Goal: Navigation & Orientation: Find specific page/section

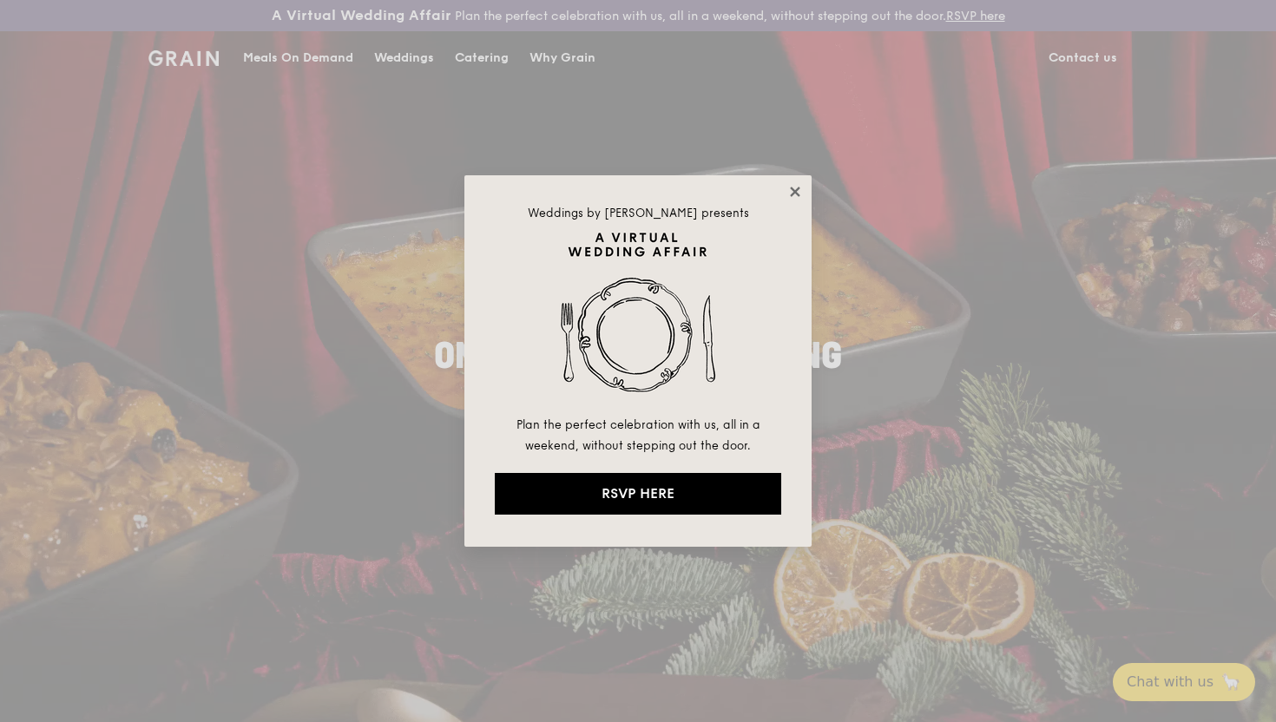
click at [798, 194] on icon at bounding box center [795, 192] width 10 height 10
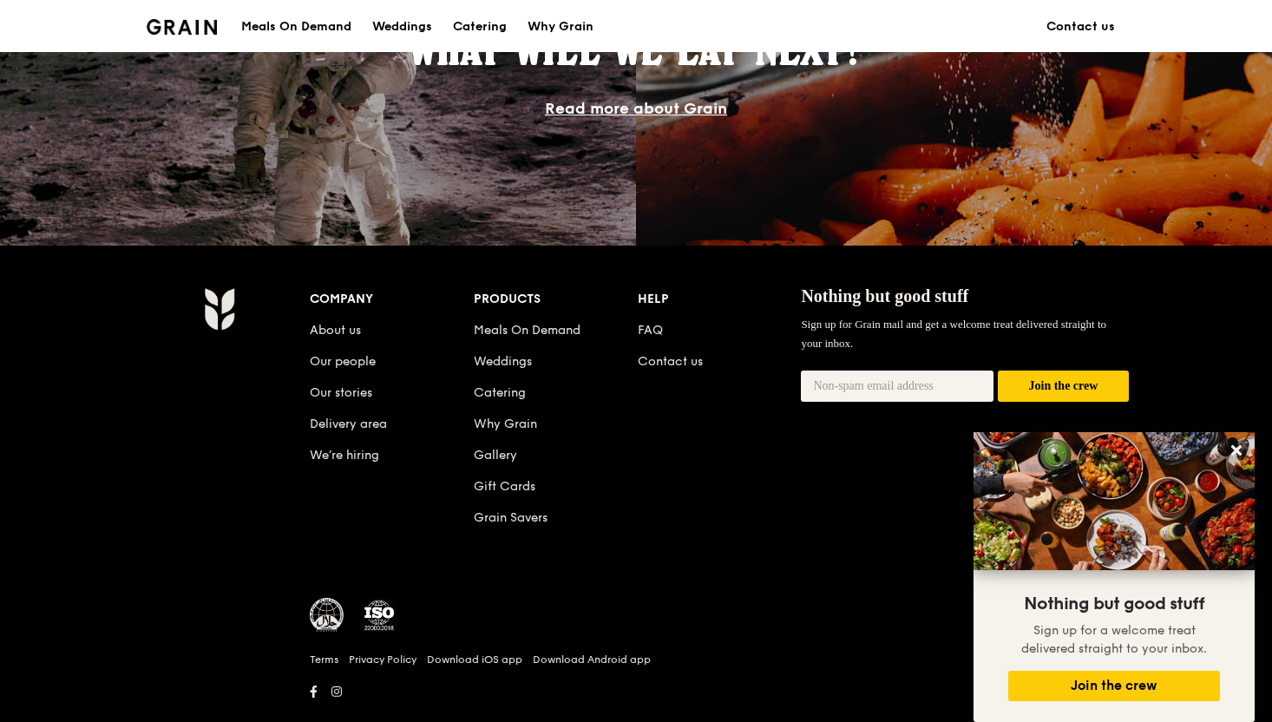
scroll to position [1672, 0]
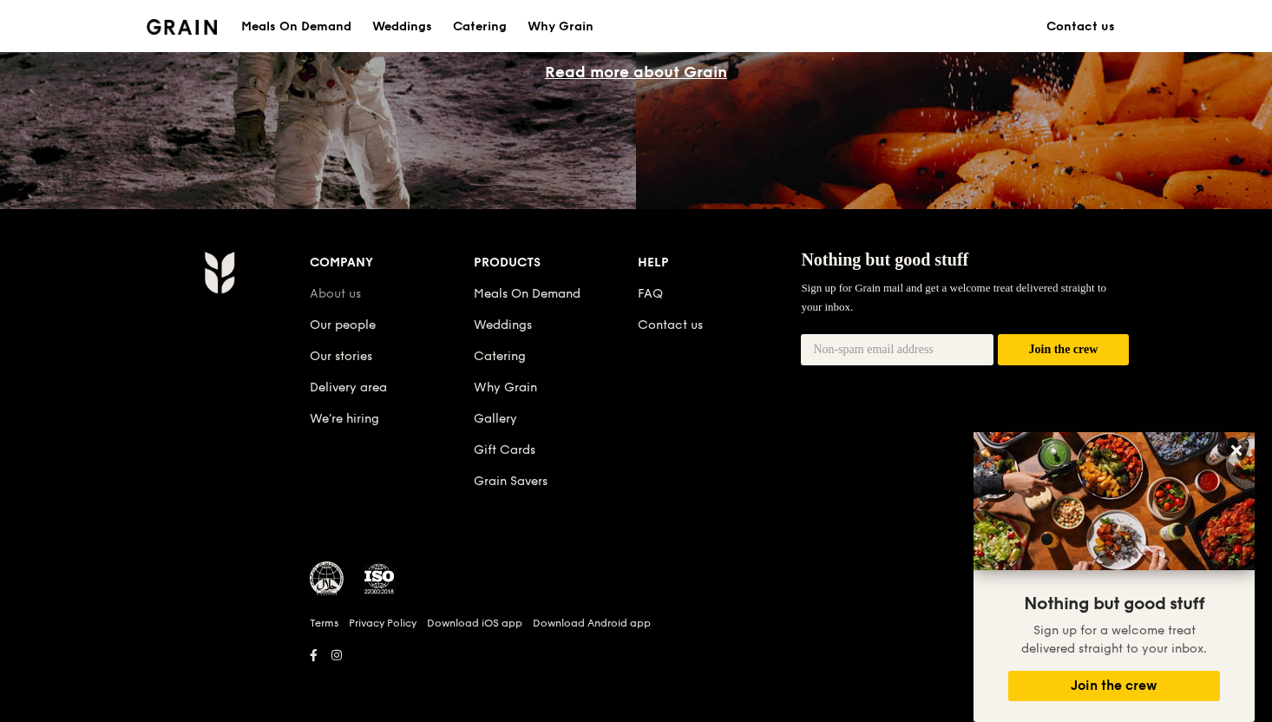
click at [344, 300] on link "About us" at bounding box center [335, 293] width 51 height 15
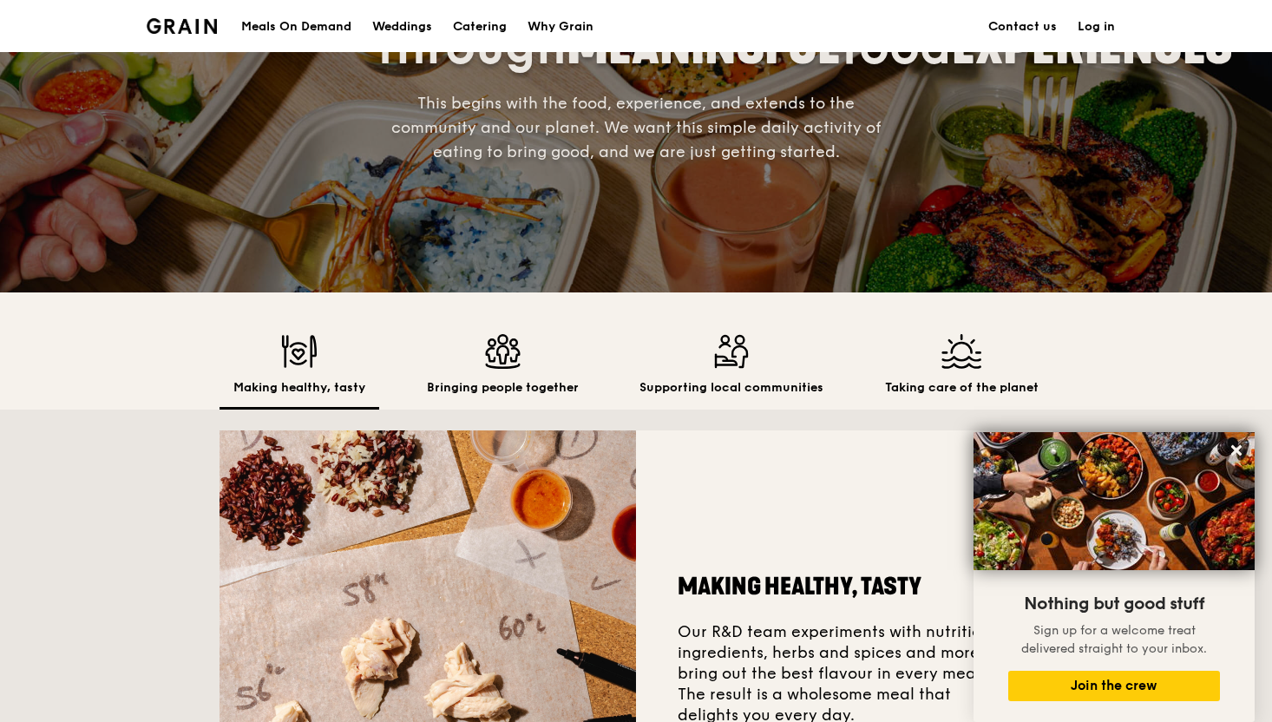
scroll to position [372, 0]
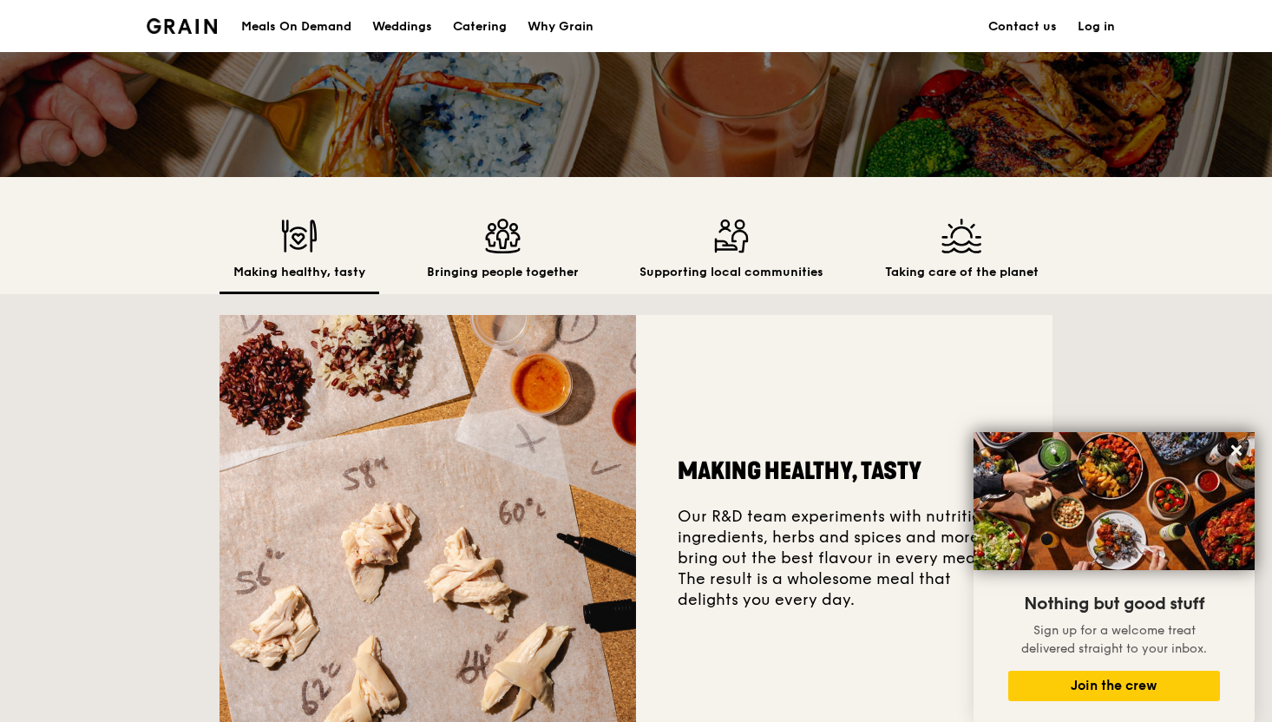
click at [476, 233] on img at bounding box center [503, 236] width 152 height 35
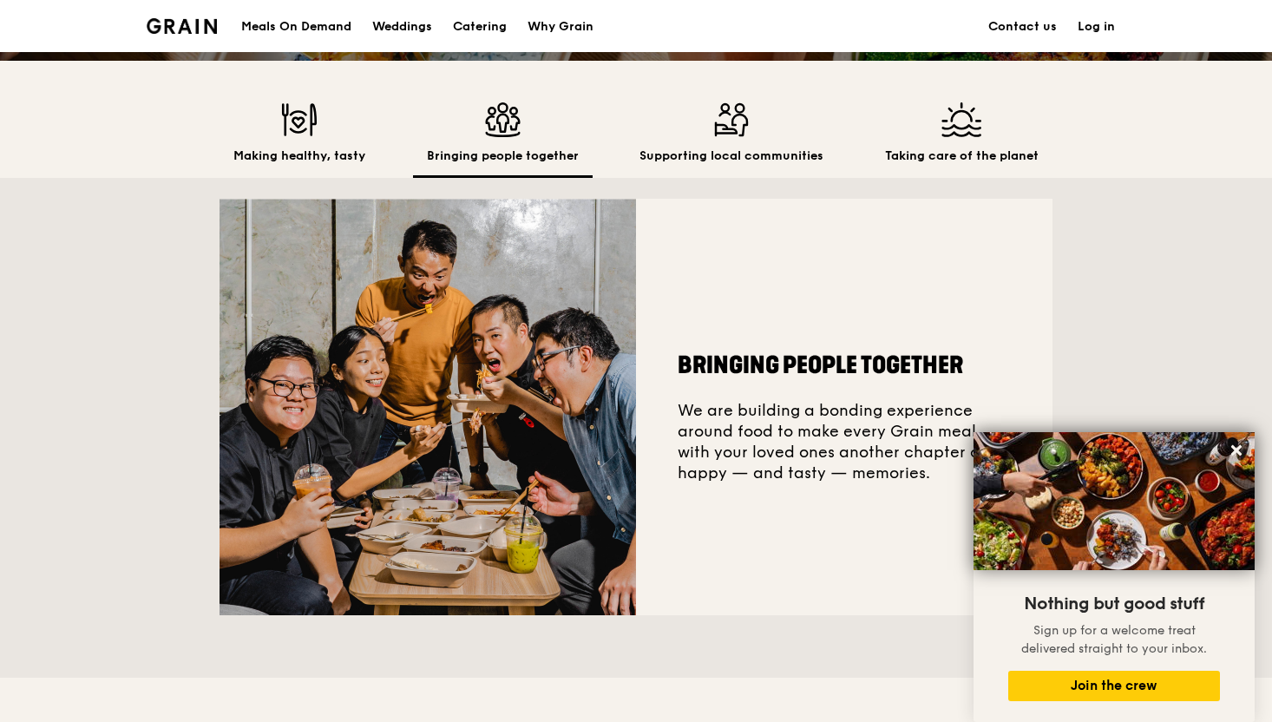
scroll to position [490, 0]
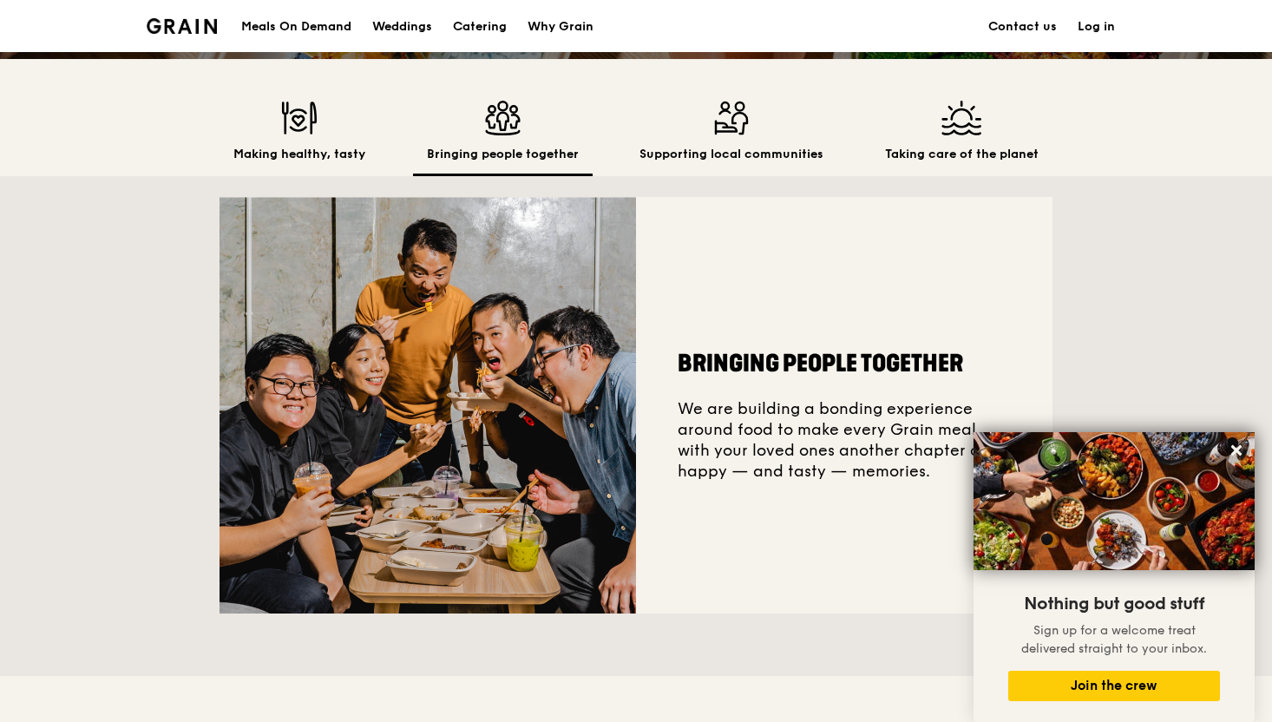
click at [708, 122] on img at bounding box center [732, 118] width 184 height 35
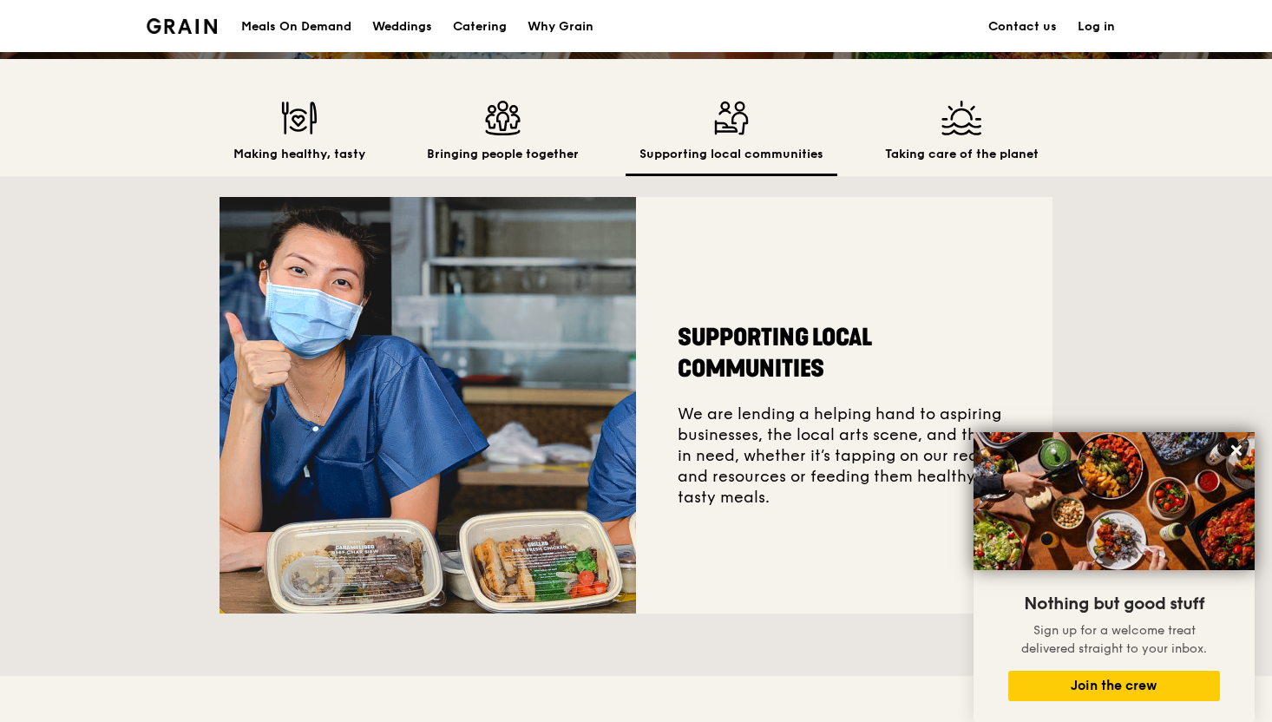
click at [962, 121] on img at bounding box center [962, 118] width 154 height 35
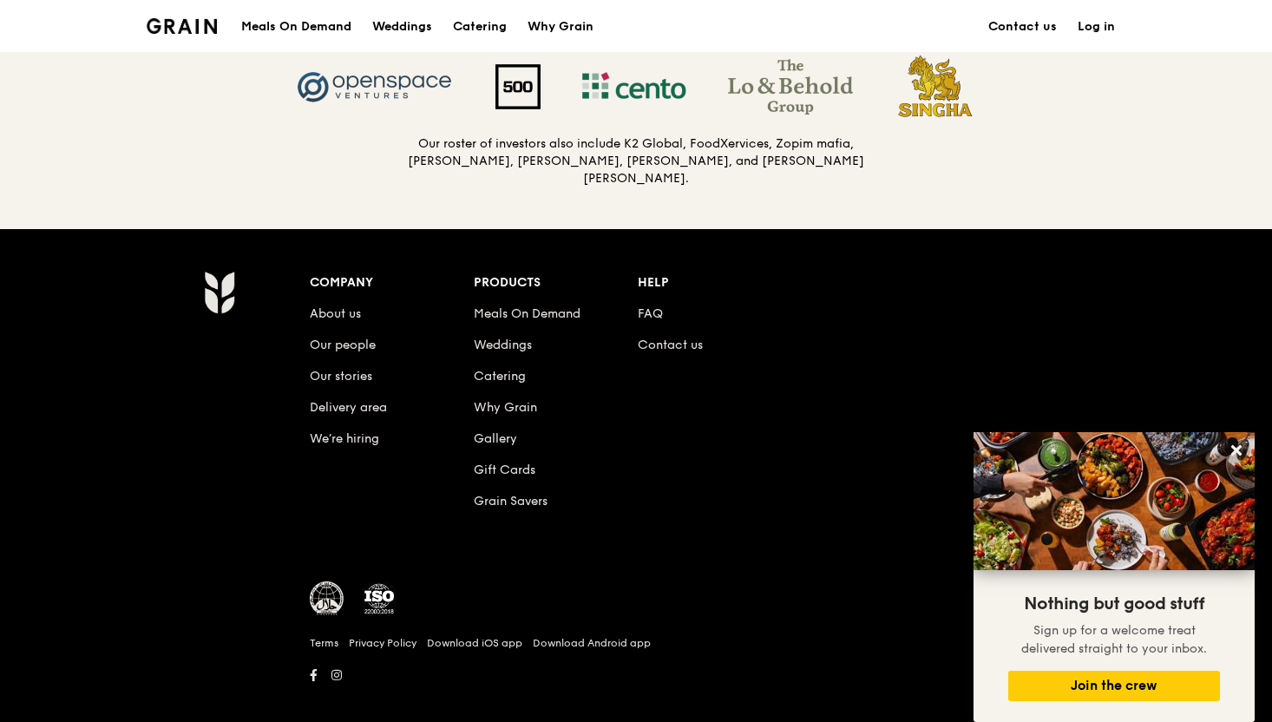
scroll to position [1886, 0]
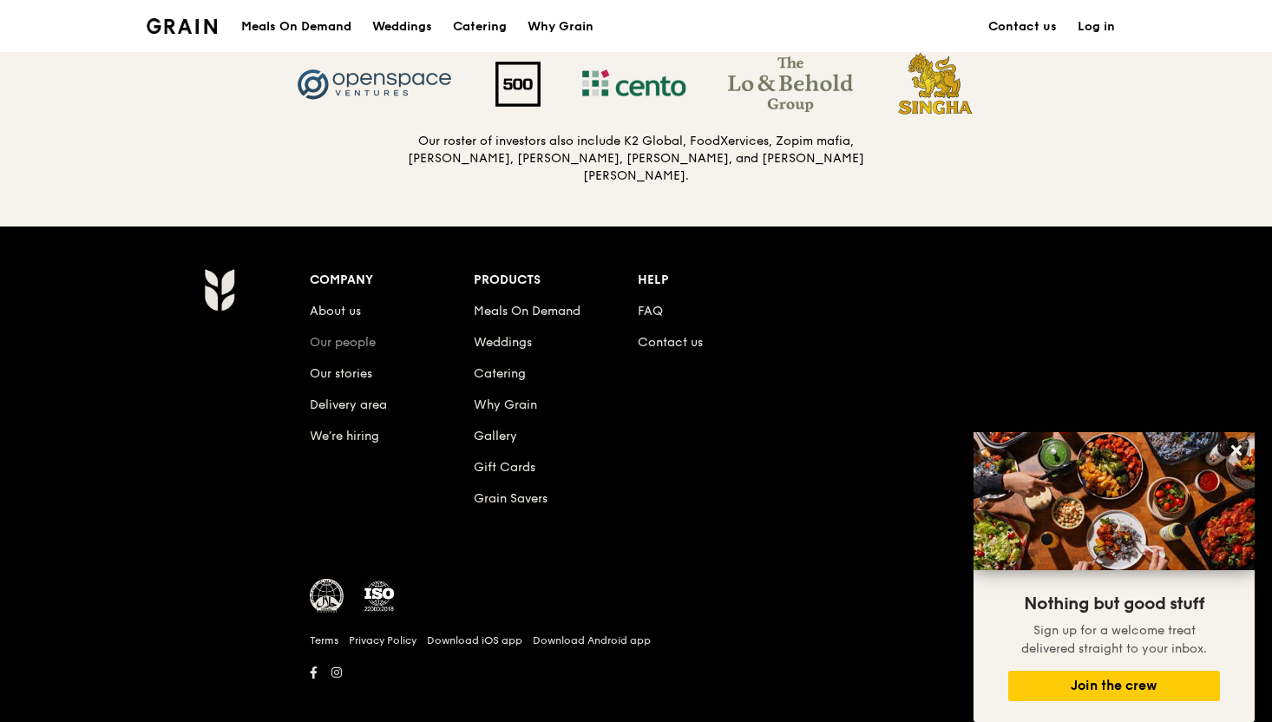
click at [366, 335] on link "Our people" at bounding box center [343, 342] width 66 height 15
